Goal: Navigation & Orientation: Find specific page/section

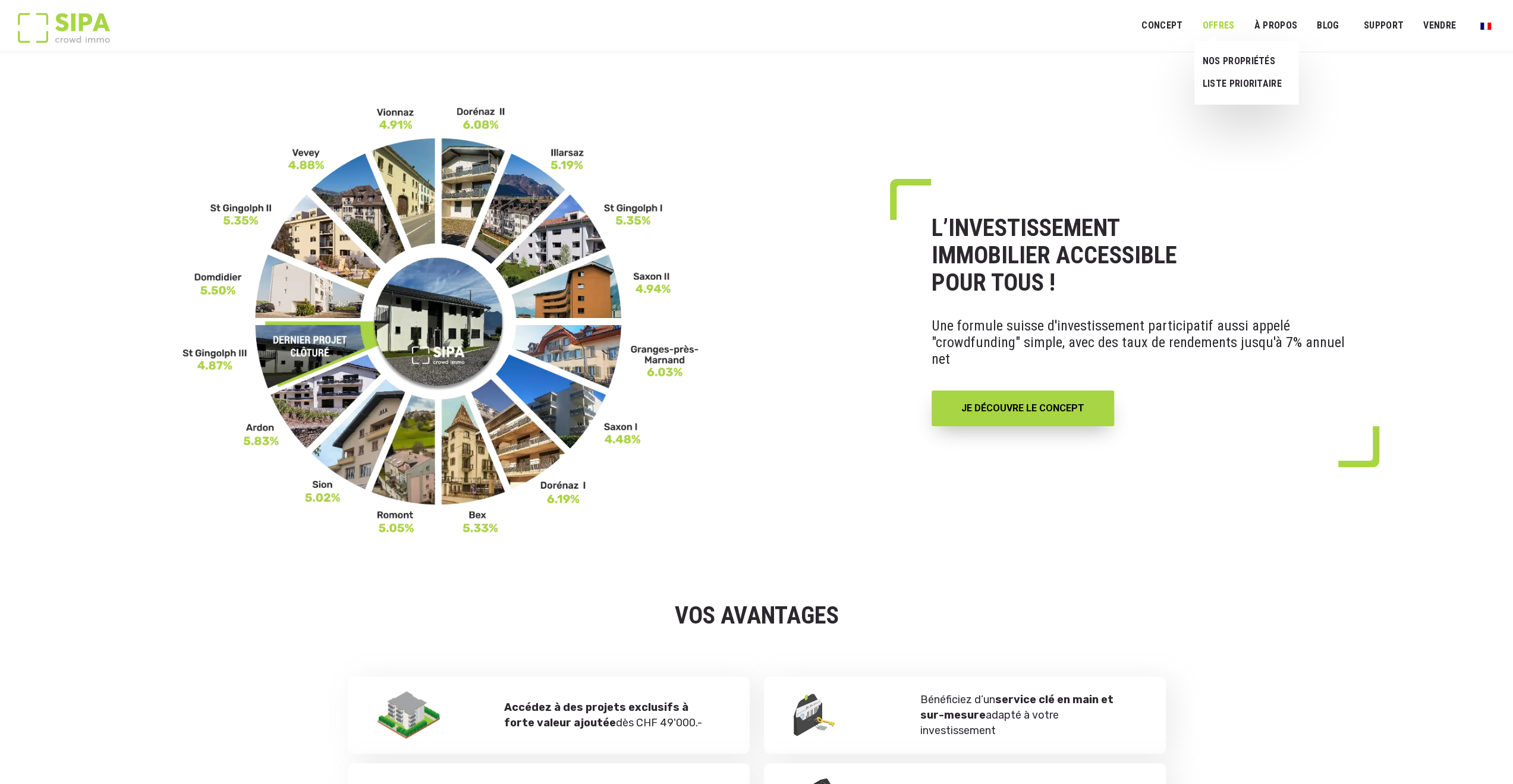
click at [1212, 24] on link "OFFRES" at bounding box center [1218, 26] width 47 height 27
click at [1252, 58] on link "NOS PROPRIÉTÉS" at bounding box center [1241, 61] width 94 height 22
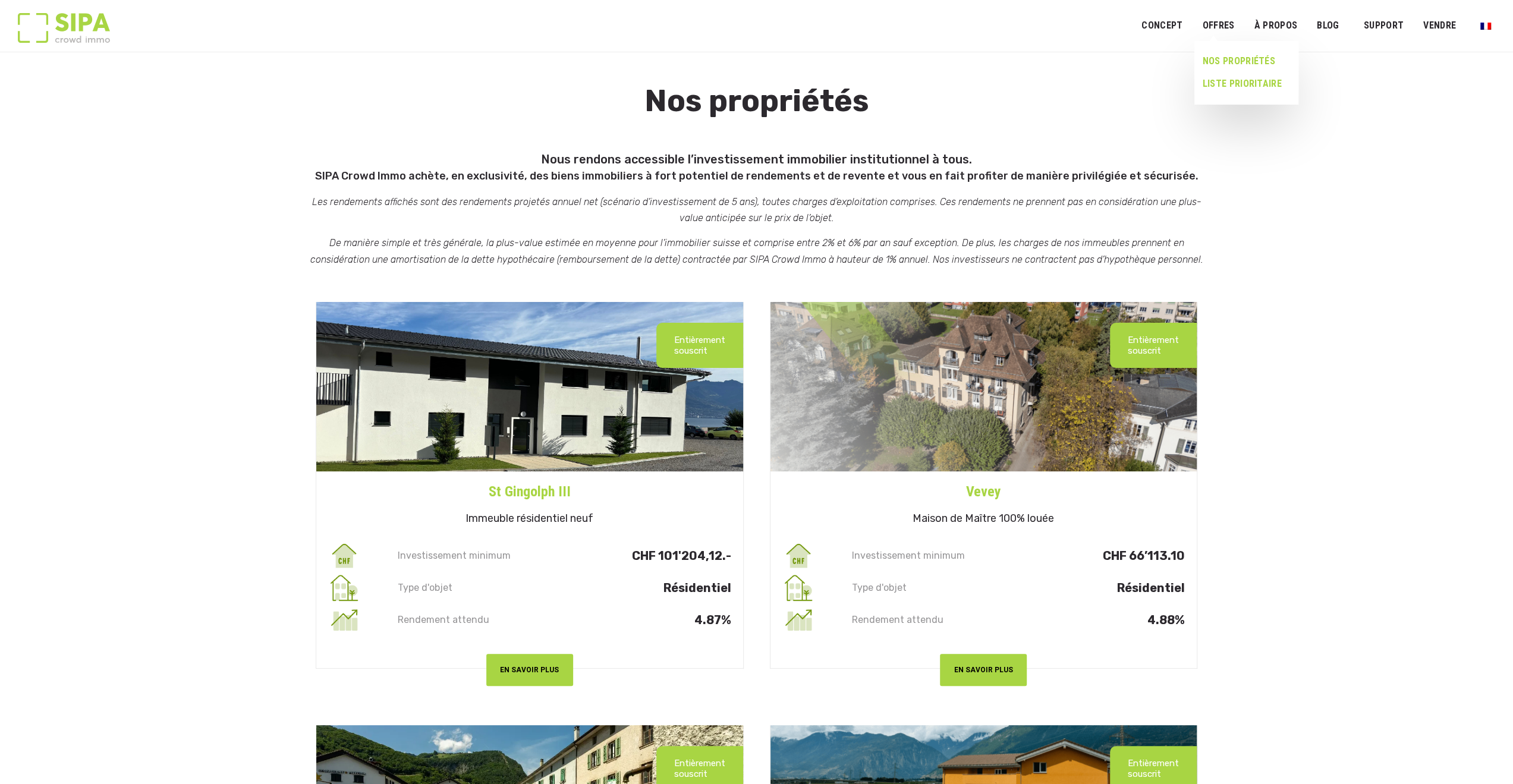
click at [1229, 82] on link "LISTE PRIORITAIRE" at bounding box center [1241, 84] width 94 height 22
